Goal: Information Seeking & Learning: Learn about a topic

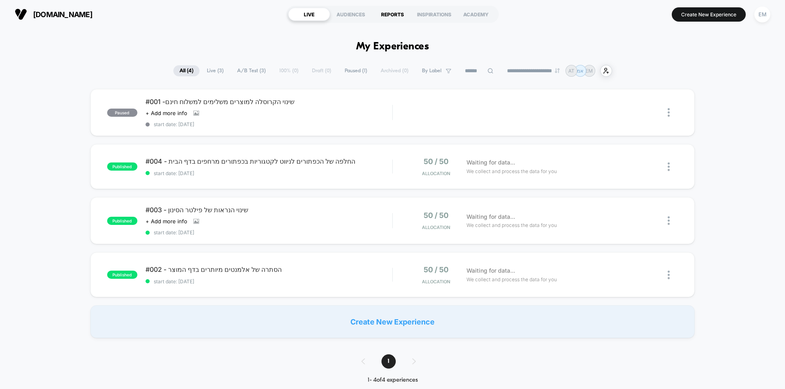
click at [407, 18] on div "REPORTS" at bounding box center [392, 14] width 42 height 13
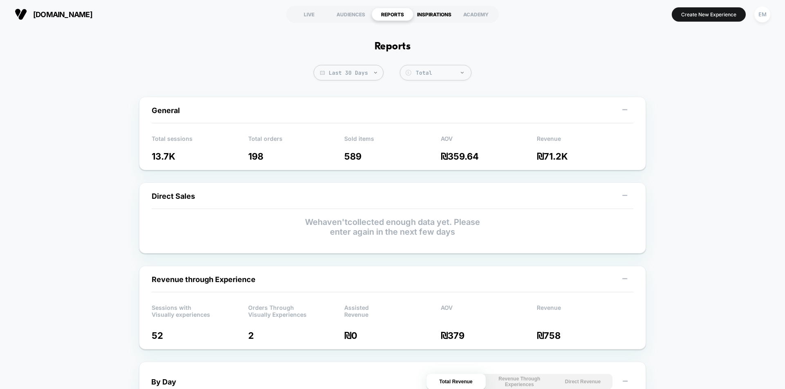
click at [421, 14] on div "INSPIRATIONS" at bounding box center [434, 14] width 42 height 13
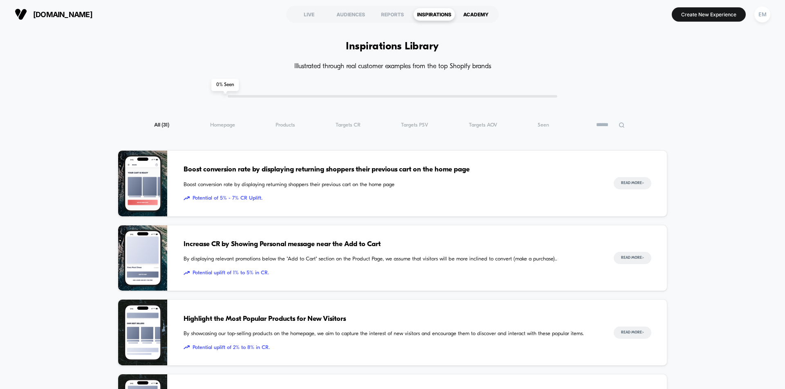
click at [472, 20] on div "ACADEMY" at bounding box center [476, 14] width 42 height 13
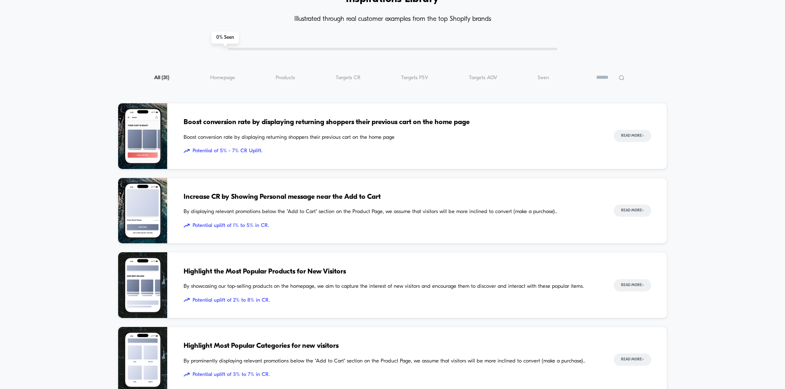
scroll to position [123, 0]
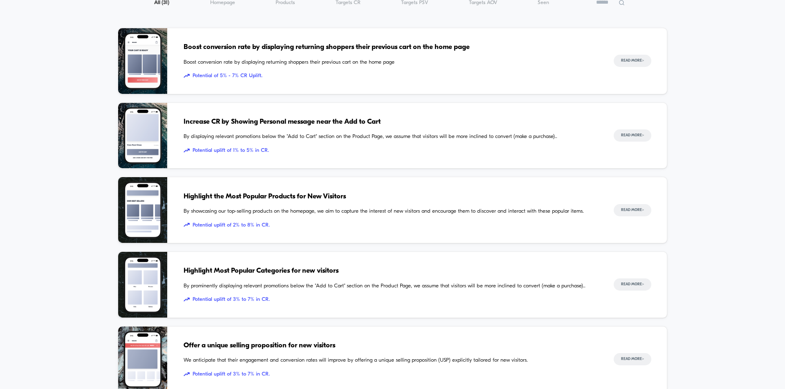
click at [343, 127] on span "Increase CR by Showing Personal message near the Add to Cart" at bounding box center [390, 122] width 414 height 11
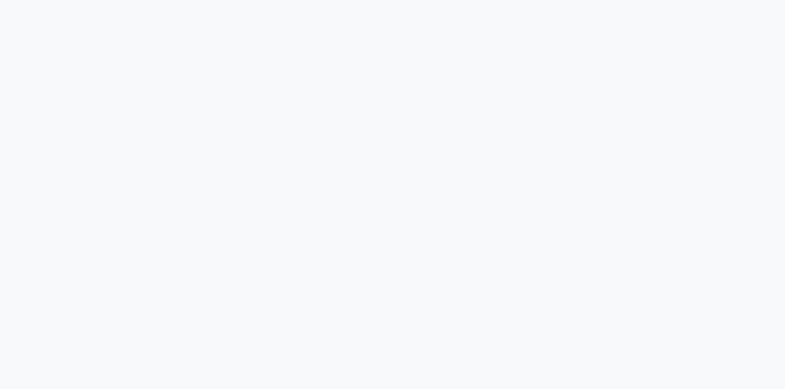
scroll to position [1080, 0]
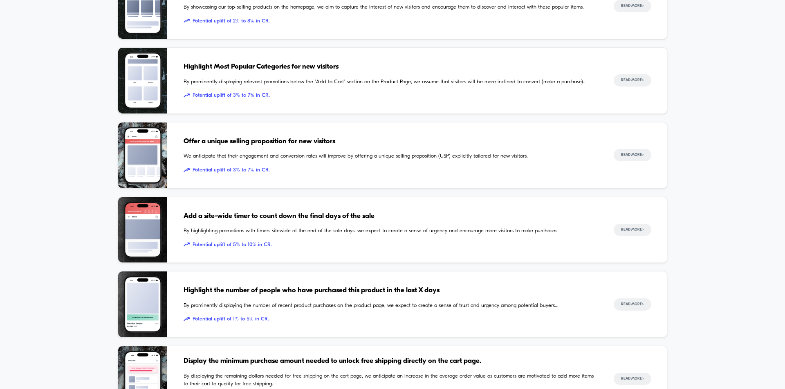
scroll to position [368, 0]
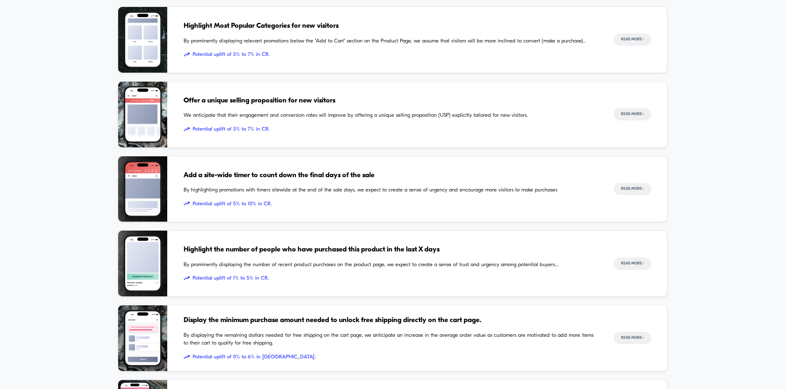
click at [365, 255] on span "Highlight the number of people who have purchased this product in the last X da…" at bounding box center [390, 250] width 414 height 11
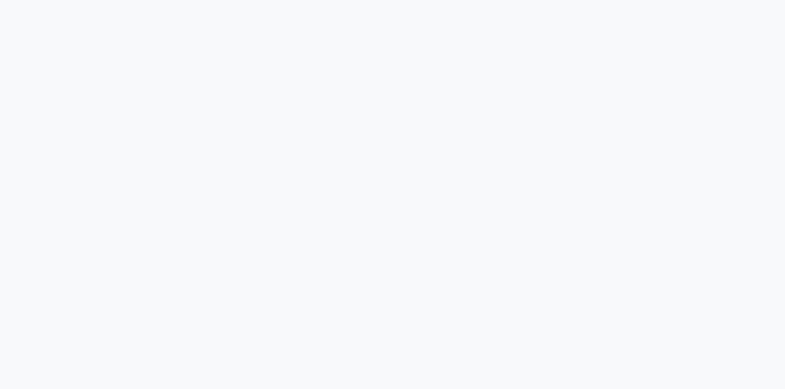
scroll to position [940, 0]
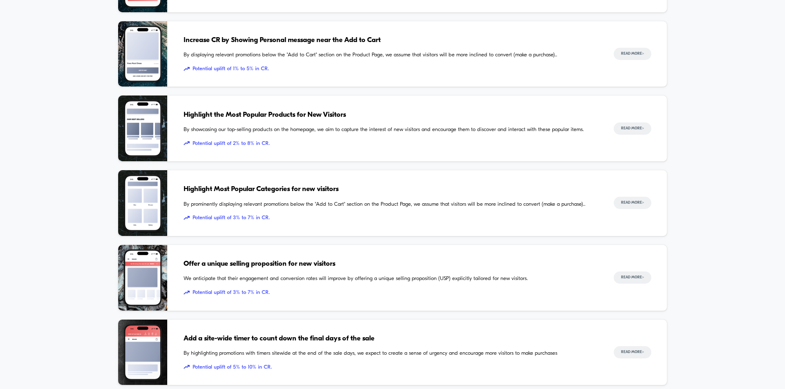
scroll to position [719, 0]
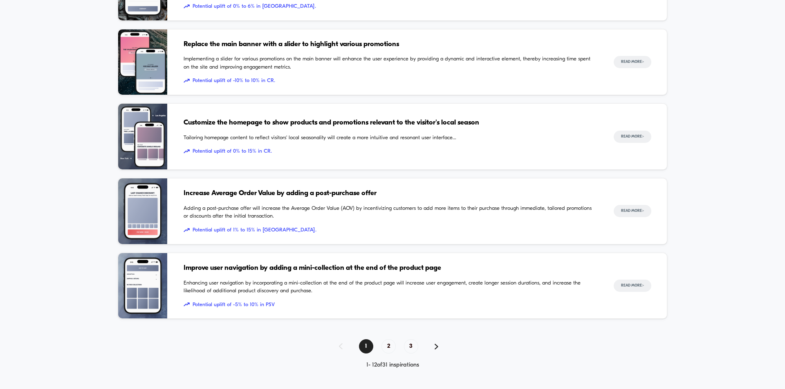
click at [395, 195] on span "Increase Average Order Value by adding a post-purchase offer" at bounding box center [390, 193] width 414 height 11
